Goal: Task Accomplishment & Management: Manage account settings

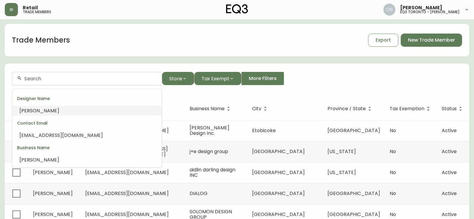
type input "[PERSON_NAME]"
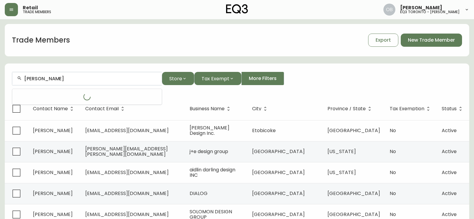
click at [75, 76] on input "[PERSON_NAME]" at bounding box center [90, 79] width 133 height 6
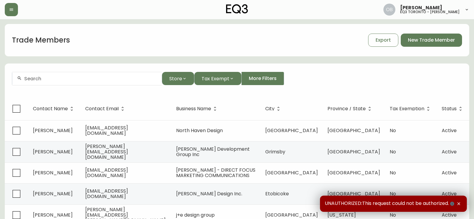
click at [50, 74] on div at bounding box center [86, 78] width 149 height 13
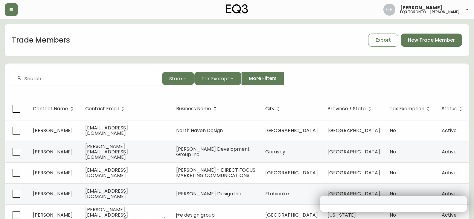
paste input "[PERSON_NAME]"
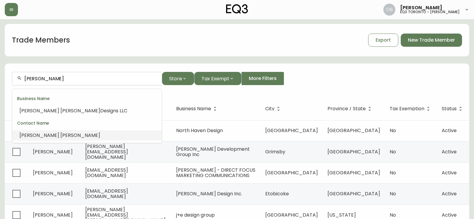
click at [56, 133] on li "Sue Wishnow" at bounding box center [86, 135] width 149 height 10
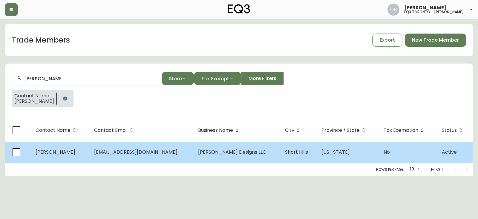
type input "[PERSON_NAME]"
click at [144, 151] on span "sdwishnow@gmail.com" at bounding box center [135, 151] width 83 height 7
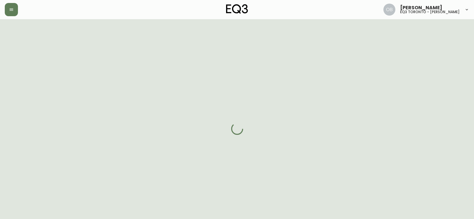
select select "NJ"
select select "US"
select select "US_EN"
select select "Other"
select select "Interior Designer"
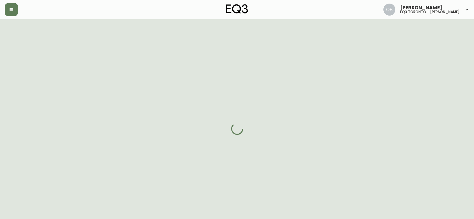
select select "cm48zha2033ze0170ss7kujjb"
select select "false"
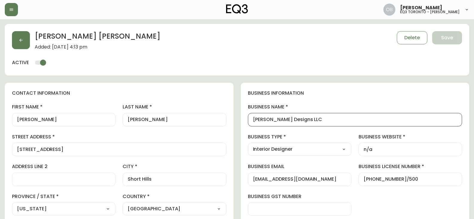
drag, startPoint x: 333, startPoint y: 117, endPoint x: 233, endPoint y: 118, distance: 100.2
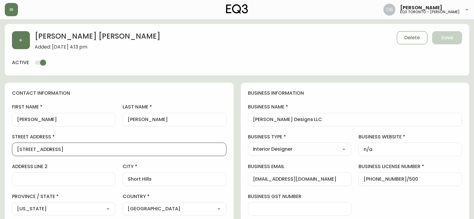
drag, startPoint x: 74, startPoint y: 148, endPoint x: 0, endPoint y: 150, distance: 73.6
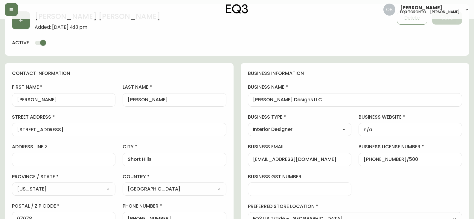
scroll to position [30, 0]
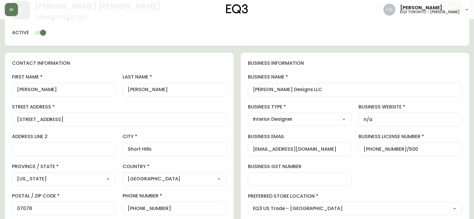
drag, startPoint x: 164, startPoint y: 149, endPoint x: 120, endPoint y: 154, distance: 44.8
click at [116, 155] on div "first name Sue last name Wishnow street address 52 Dorison Drive address line 2…" at bounding box center [119, 159] width 214 height 171
drag, startPoint x: 49, startPoint y: 206, endPoint x: 0, endPoint y: 210, distance: 49.5
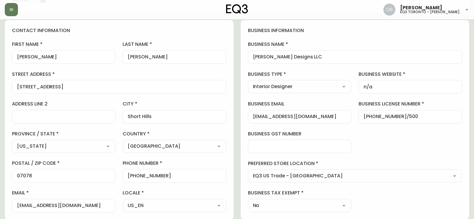
scroll to position [120, 0]
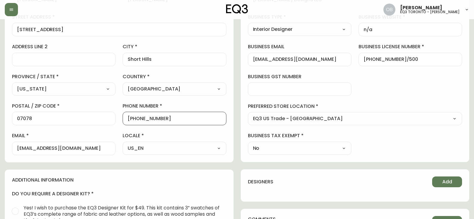
drag, startPoint x: 173, startPoint y: 120, endPoint x: 134, endPoint y: 120, distance: 38.9
click at [134, 120] on input "+19739608220" at bounding box center [174, 118] width 93 height 6
drag, startPoint x: 75, startPoint y: 147, endPoint x: 5, endPoint y: 149, distance: 69.7
click at [5, 149] on div "contact information first name Sue last name Wishnow street address 52 Dorison …" at bounding box center [119, 62] width 229 height 199
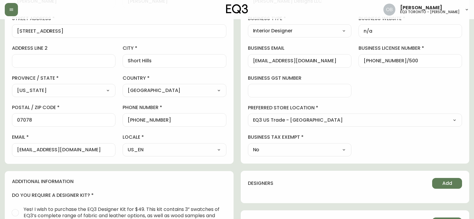
scroll to position [225, 0]
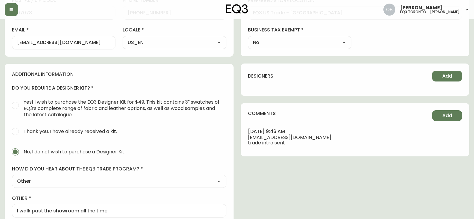
click at [300, 170] on div "contact information first name Sue last name Wishnow street address 52 Dorison …" at bounding box center [237, 67] width 464 height 421
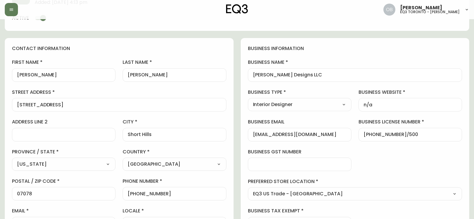
scroll to position [90, 0]
